Goal: Find specific page/section: Find specific page/section

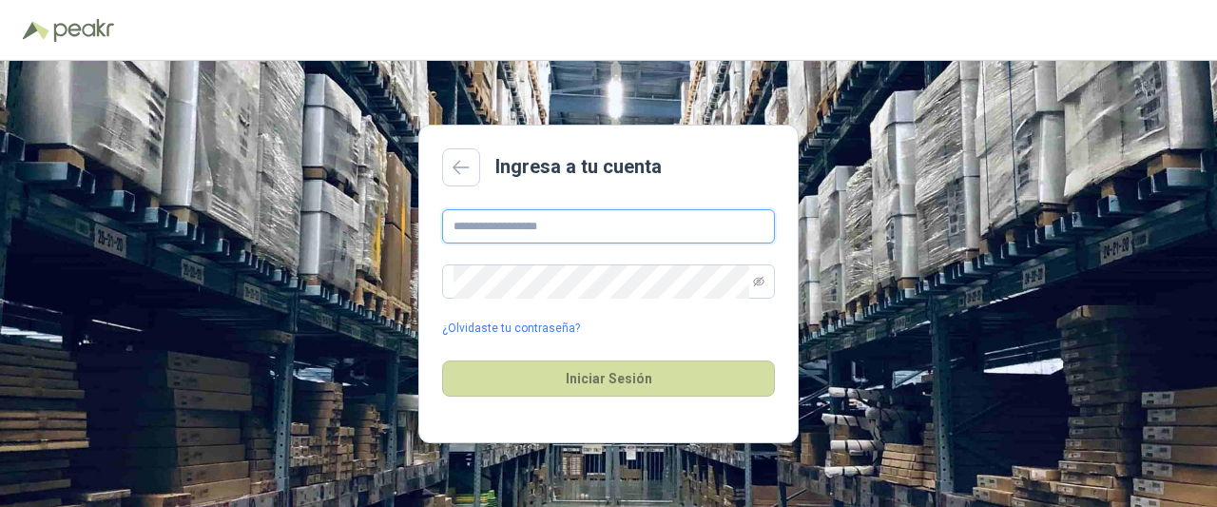
click at [631, 223] on input "text" at bounding box center [608, 226] width 333 height 34
click at [559, 238] on input "text" at bounding box center [608, 226] width 333 height 34
paste input "**********"
type input "**********"
click at [752, 277] on span at bounding box center [608, 281] width 333 height 34
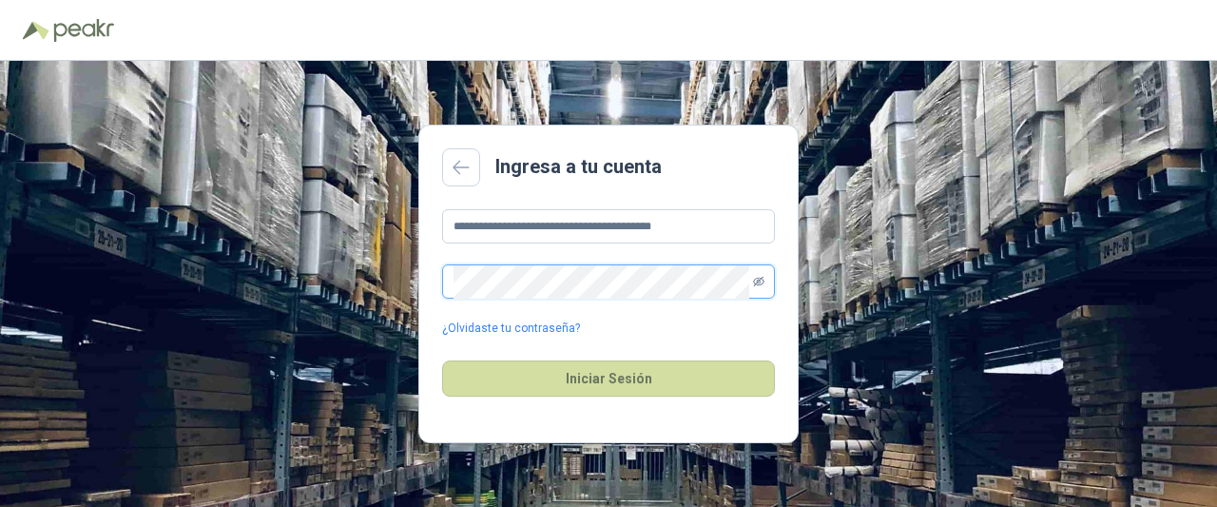
click at [753, 277] on icon "eye-invisible" at bounding box center [758, 281] width 11 height 11
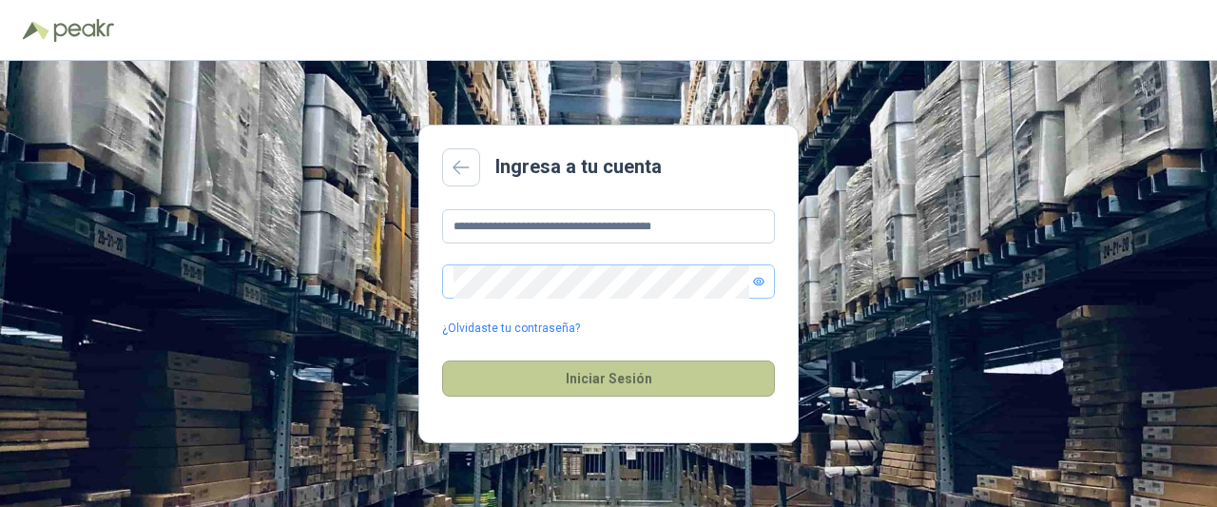
click at [618, 370] on button "Iniciar Sesión" at bounding box center [608, 378] width 333 height 36
click at [524, 365] on button "Iniciar Sesión" at bounding box center [608, 378] width 333 height 36
click at [556, 372] on button "Iniciar Sesión" at bounding box center [608, 378] width 333 height 36
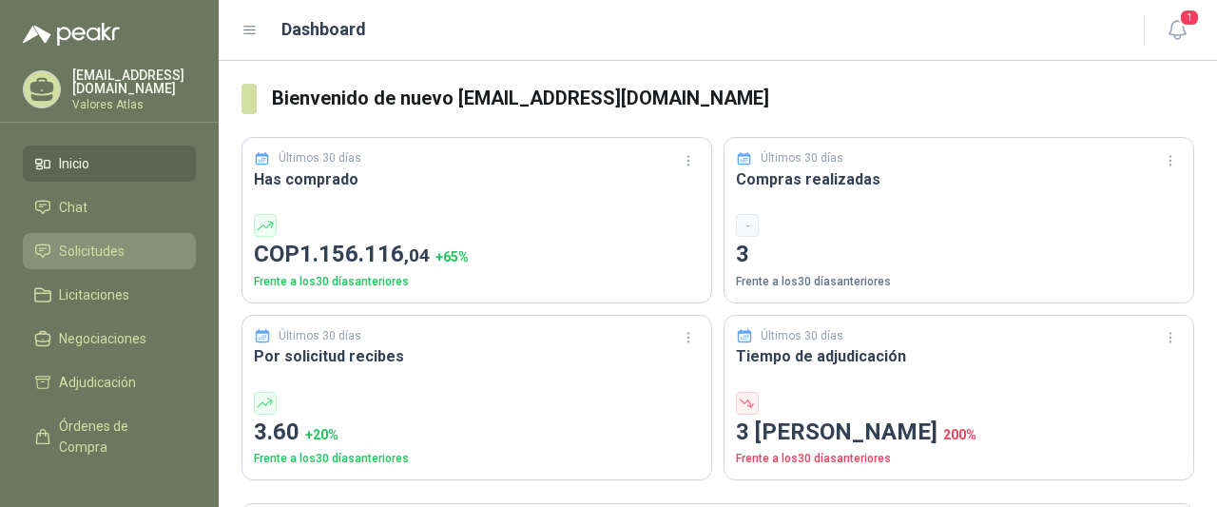
click at [106, 252] on span "Solicitudes" at bounding box center [92, 251] width 66 height 21
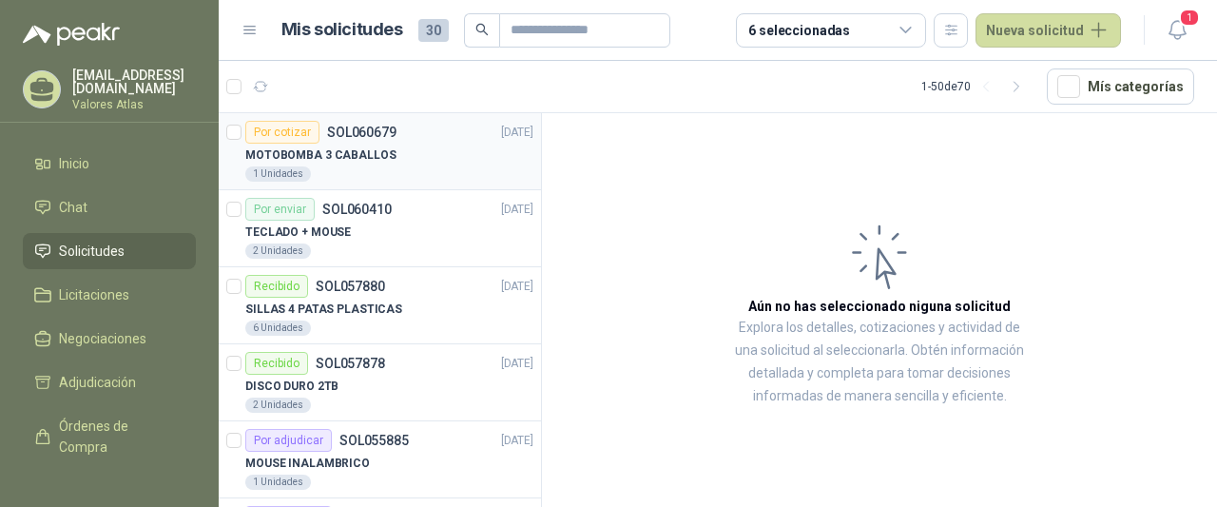
click at [362, 154] on p "MOTOBOMBA 3 CABALLOS" at bounding box center [320, 155] width 151 height 18
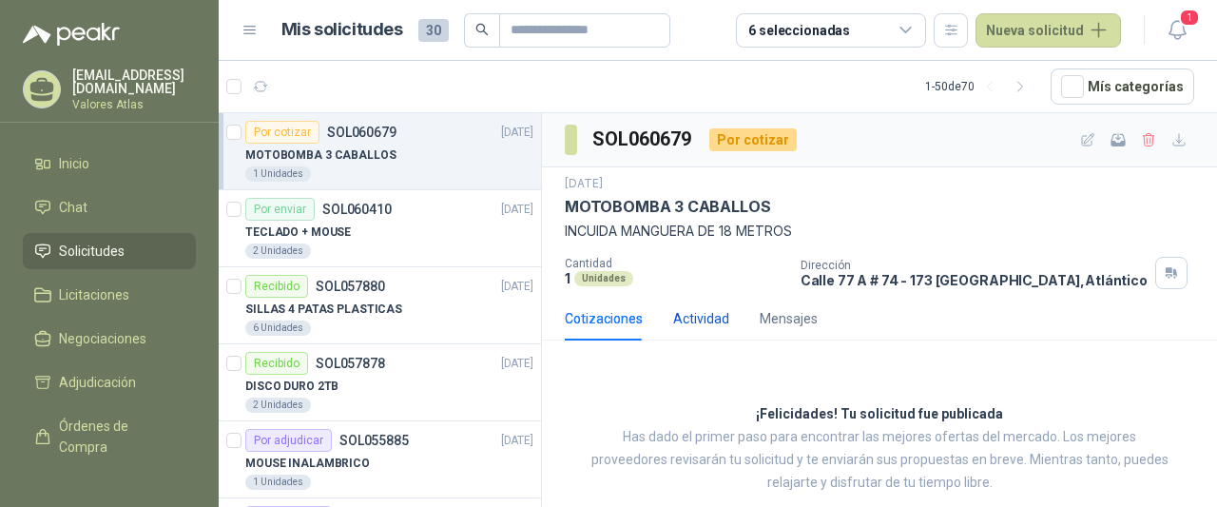
click at [698, 311] on div "Actividad" at bounding box center [701, 318] width 56 height 21
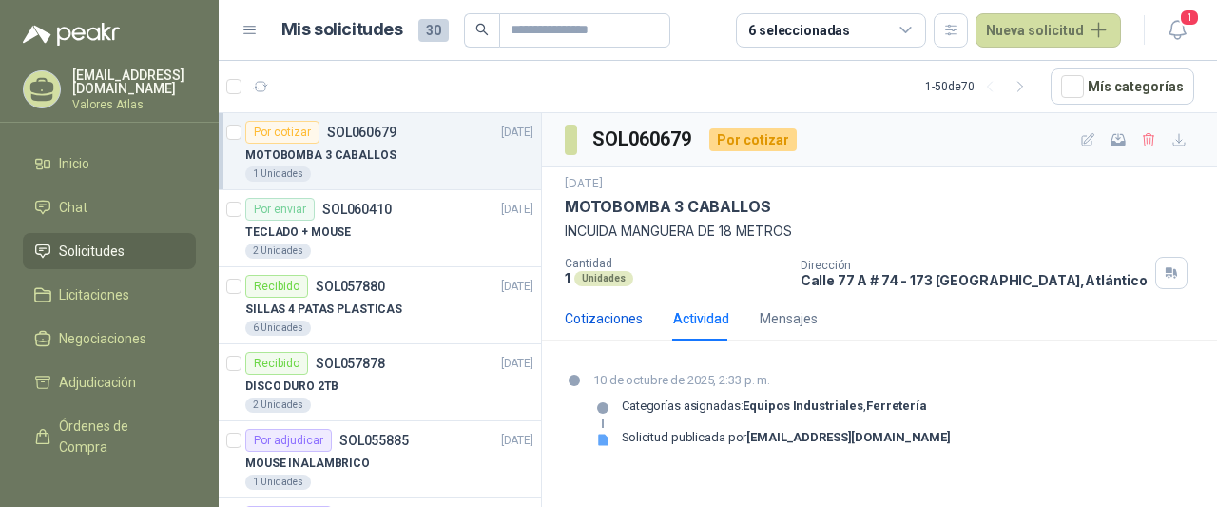
click at [591, 317] on div "Cotizaciones" at bounding box center [604, 318] width 78 height 21
